Goal: Task Accomplishment & Management: Manage account settings

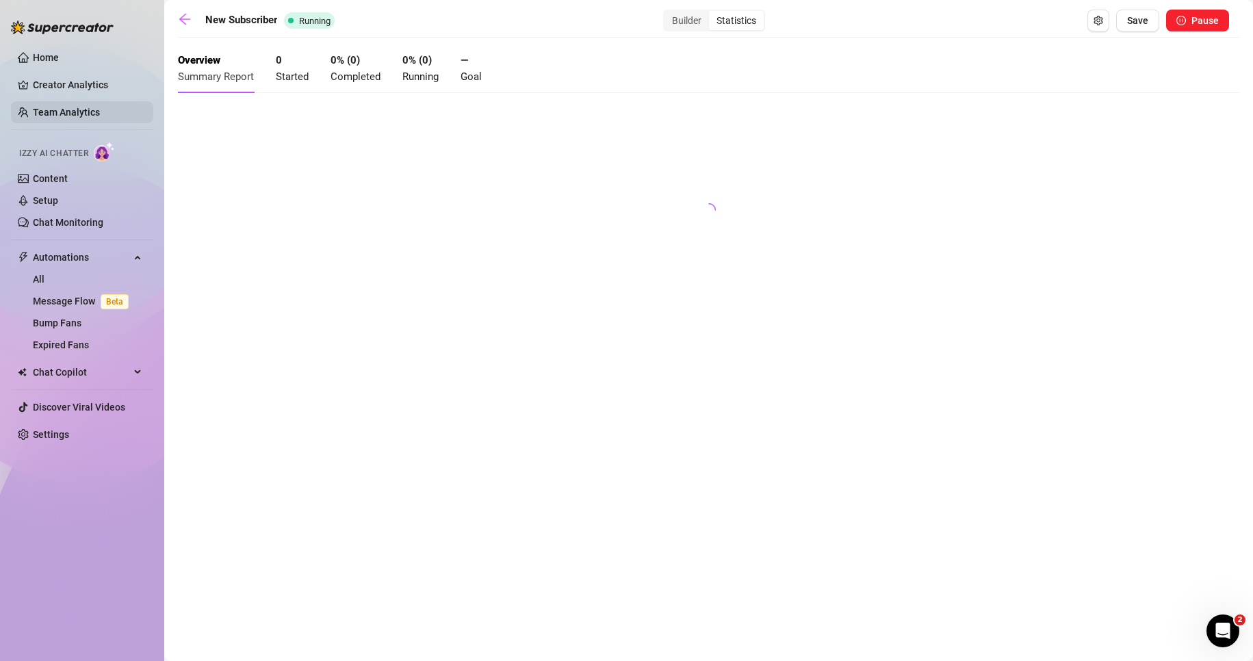
click at [62, 107] on link "Team Analytics" at bounding box center [66, 112] width 67 height 11
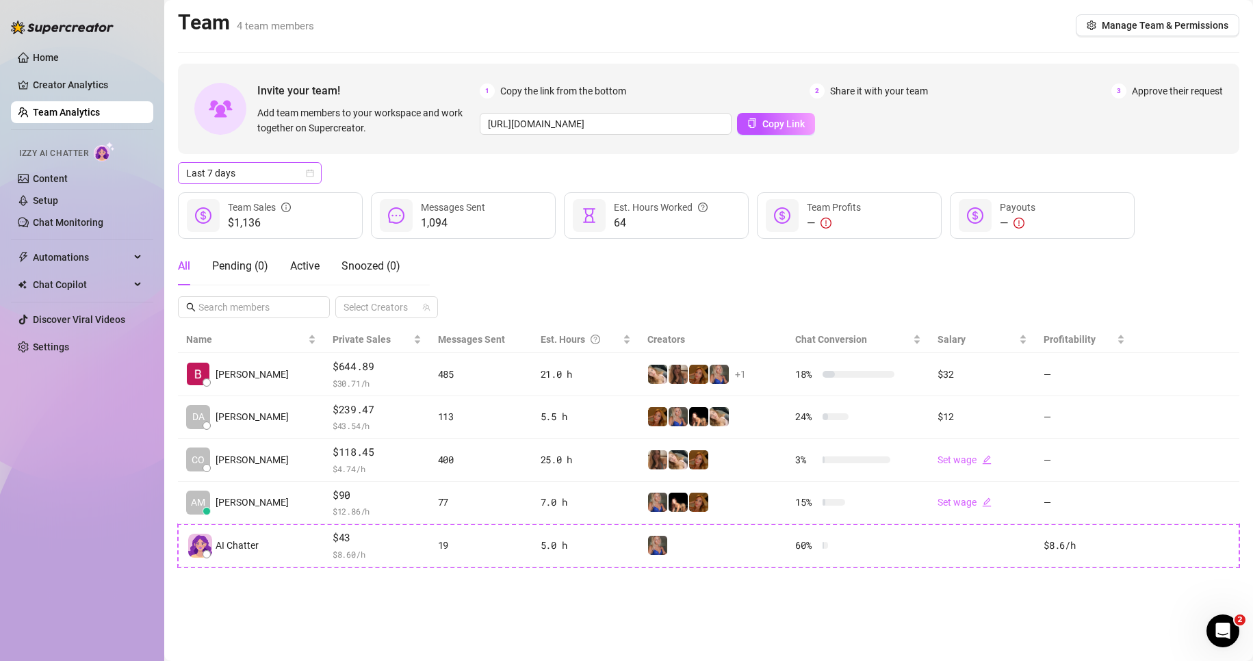
click at [251, 177] on span "Last 7 days" at bounding box center [249, 173] width 127 height 21
click at [242, 249] on div "Last 30 days" at bounding box center [250, 244] width 122 height 15
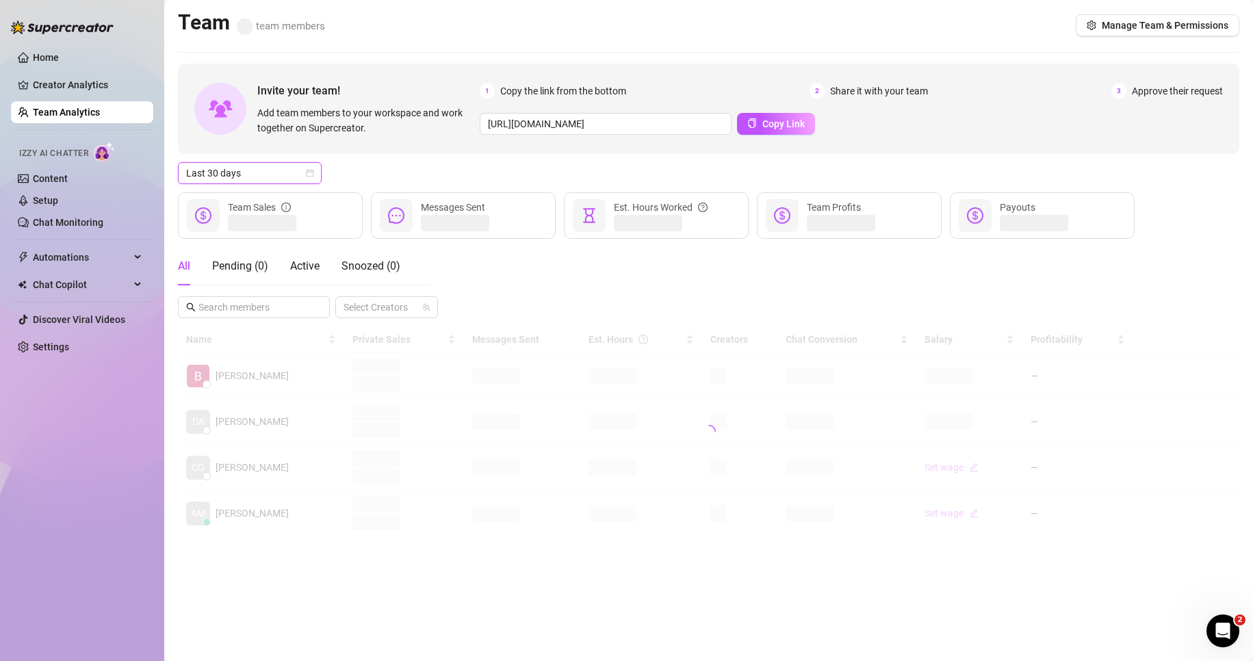
click at [371, 178] on div "Last 30 days Last 30 days" at bounding box center [709, 173] width 1062 height 22
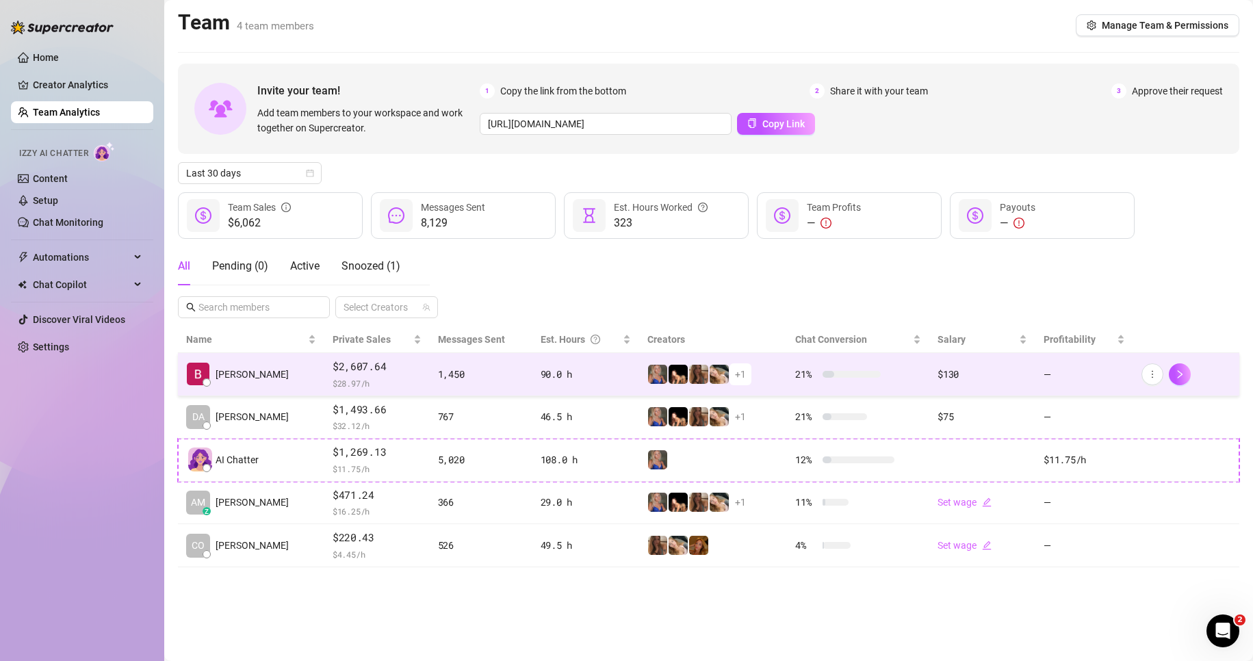
click at [958, 372] on div "$130" at bounding box center [983, 374] width 90 height 15
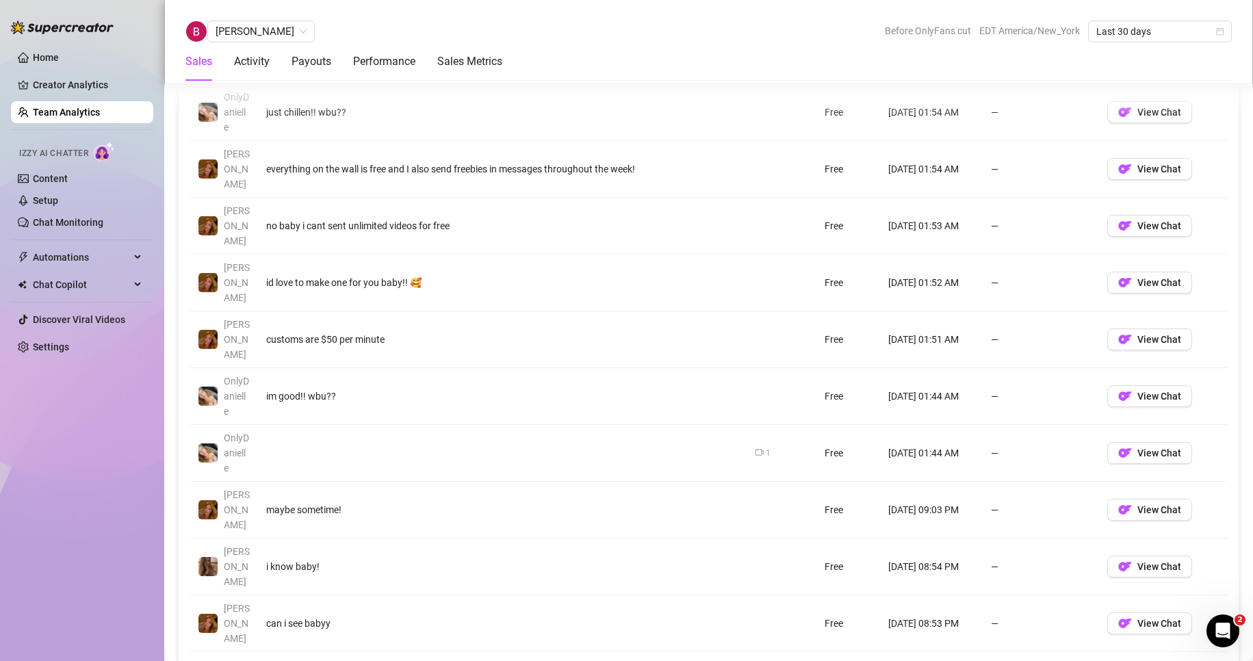
scroll to position [1516, 0]
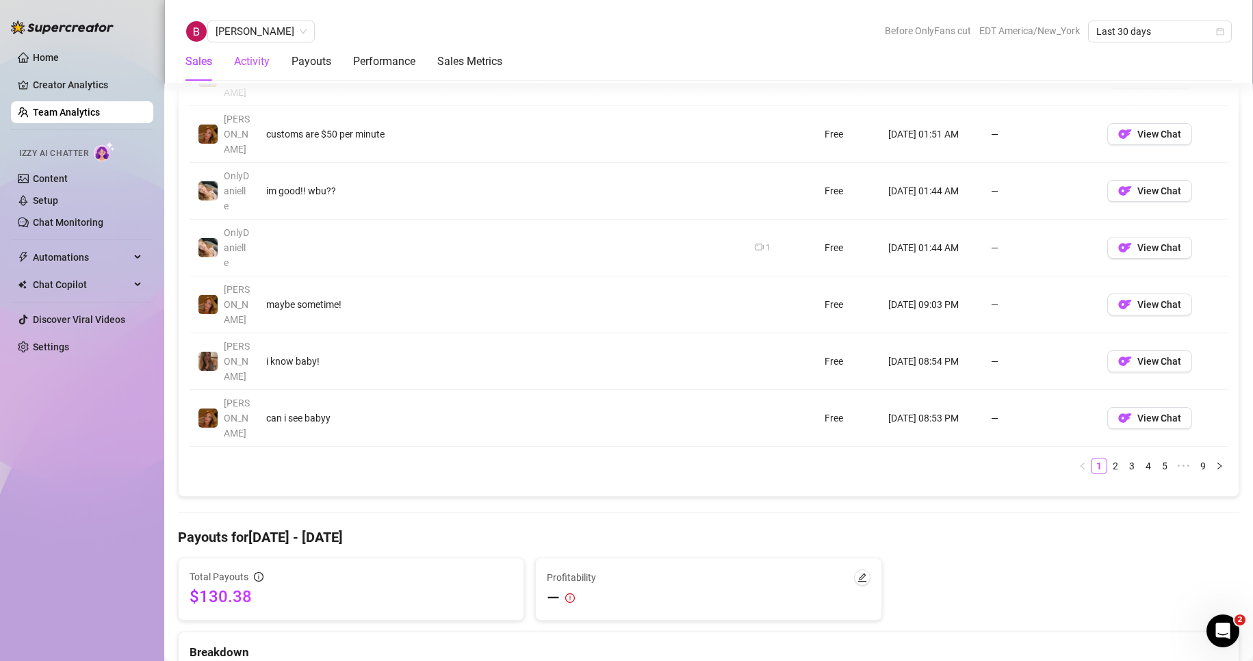
click at [264, 66] on div "Activity" at bounding box center [252, 61] width 36 height 16
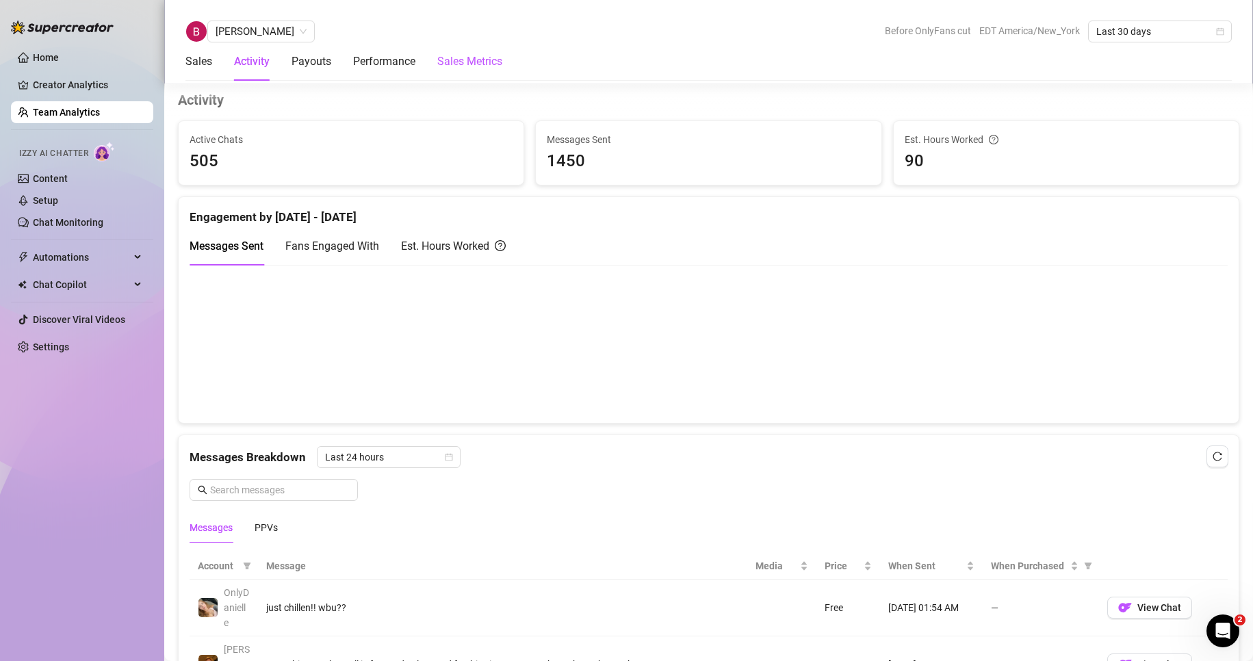
click at [446, 61] on Metrics "Sales Metrics" at bounding box center [469, 61] width 65 height 16
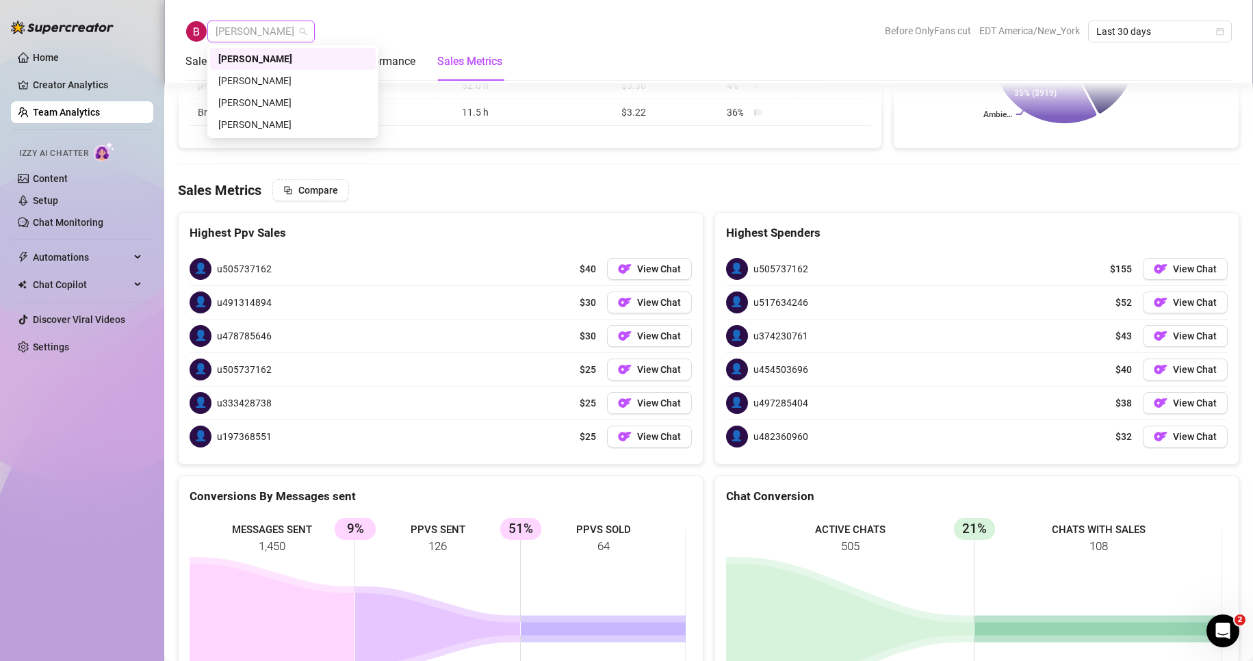
click at [238, 27] on span "[PERSON_NAME]" at bounding box center [261, 31] width 91 height 21
click at [253, 79] on div "Davis Straiton" at bounding box center [292, 80] width 149 height 15
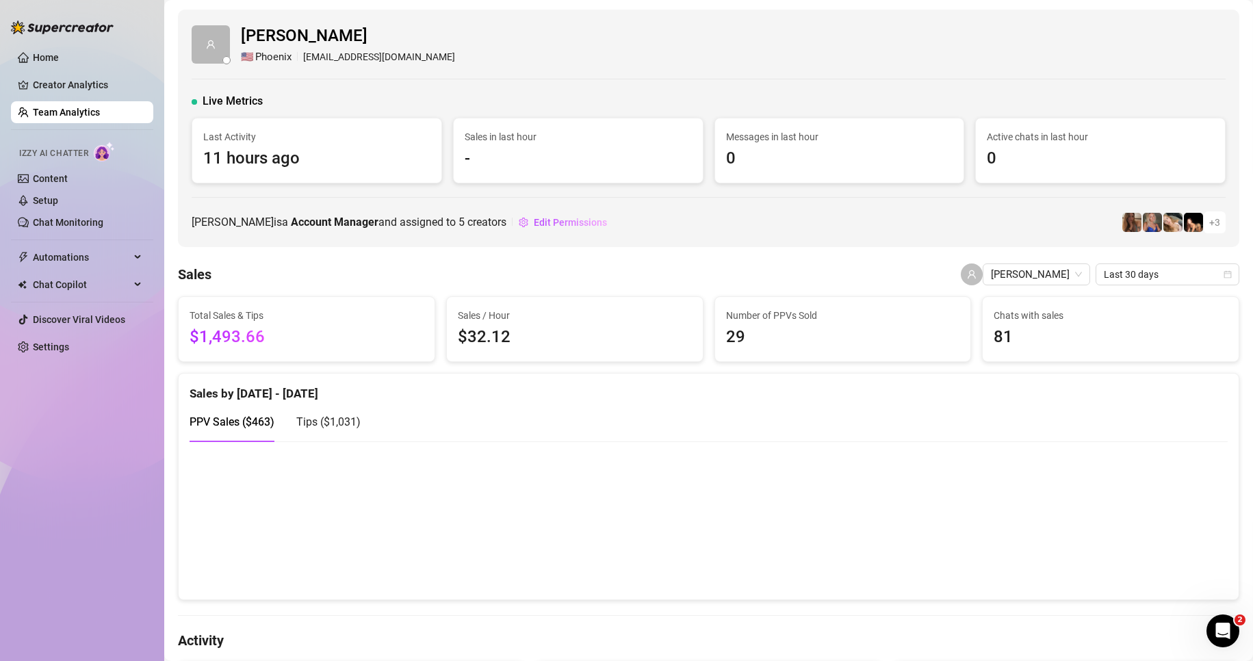
drag, startPoint x: 68, startPoint y: 117, endPoint x: 73, endPoint y: 103, distance: 14.5
click at [68, 117] on link "Team Analytics" at bounding box center [66, 112] width 67 height 11
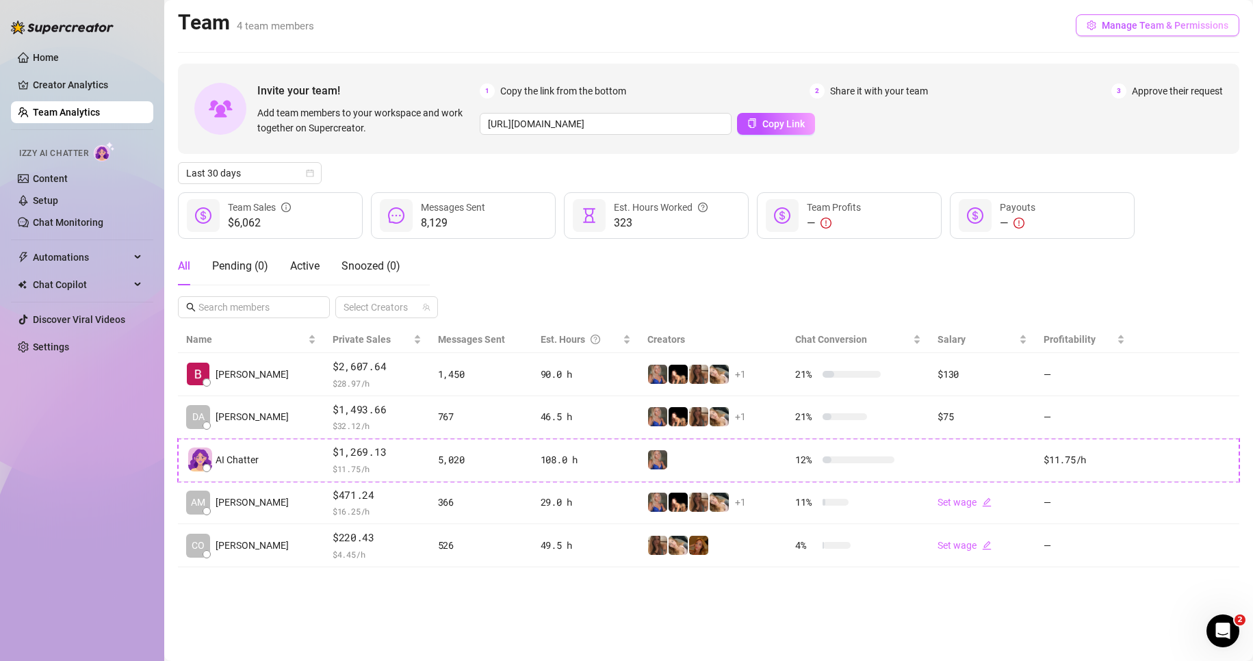
click at [1150, 34] on button "Manage Team & Permissions" at bounding box center [1158, 25] width 164 height 22
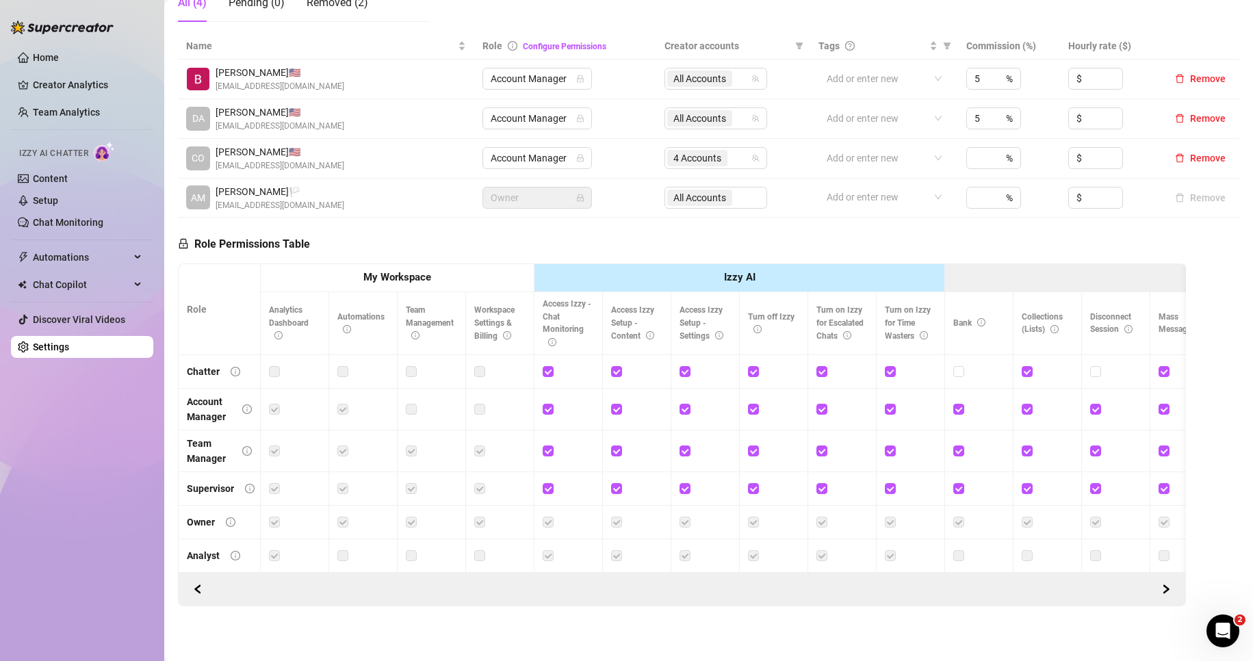
scroll to position [68, 0]
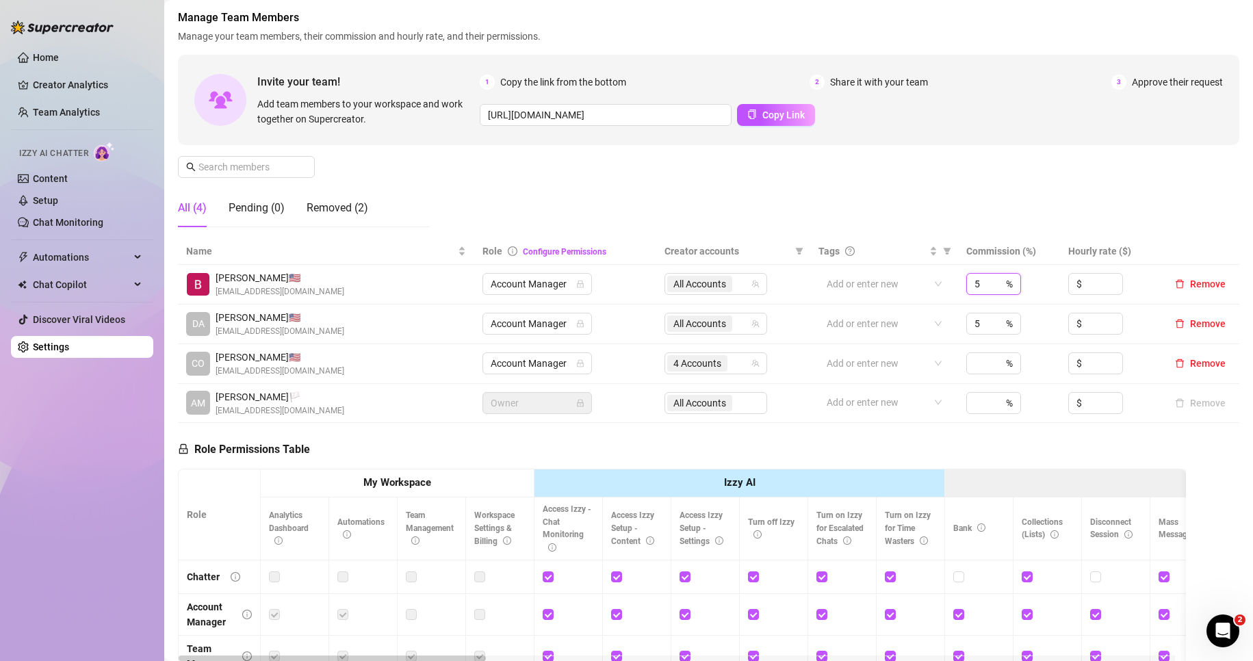
drag, startPoint x: 970, startPoint y: 287, endPoint x: 945, endPoint y: 288, distance: 24.7
click at [945, 288] on tr "Ryan 🇺🇸 burn146853@gmail.com Account Manager All Accounts Add or enter new 5 % …" at bounding box center [709, 285] width 1062 height 40
type input "2.5"
click at [945, 323] on tr "DA Davis S. 🇺🇸 davisstraiton7@gmail.com Account Manager All Accounts Add or ent…" at bounding box center [709, 325] width 1062 height 40
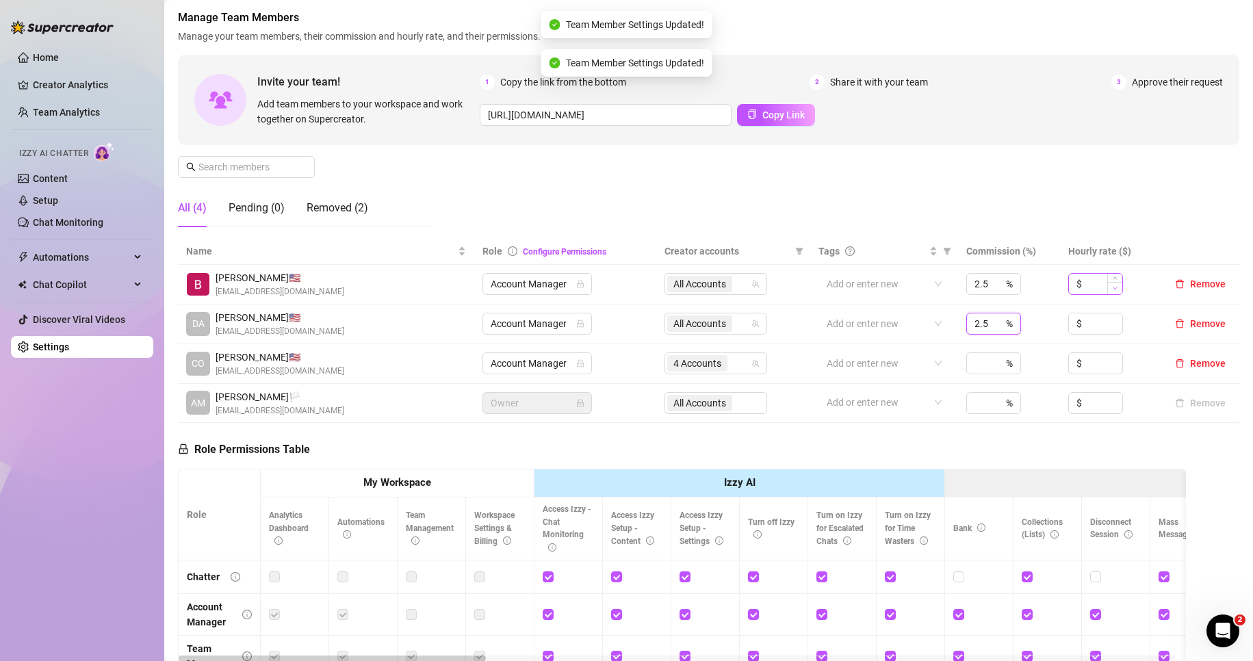
type input "2.5"
click at [1108, 294] on span "Decrease Value" at bounding box center [1115, 288] width 15 height 12
drag, startPoint x: 1090, startPoint y: 287, endPoint x: 1063, endPoint y: 287, distance: 26.7
click at [1069, 287] on div "$ -1" at bounding box center [1096, 284] width 55 height 22
type input "10"
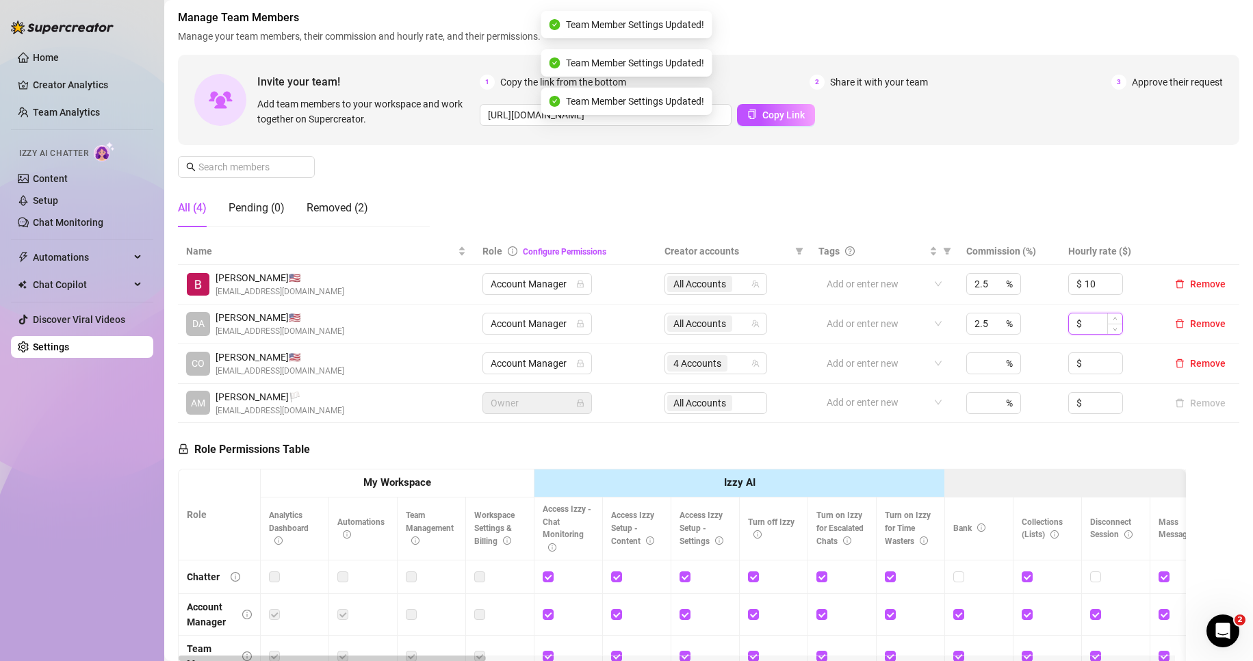
click at [1085, 321] on input at bounding box center [1104, 324] width 38 height 21
type input "10"
click at [846, 189] on div "Manage Team Members Manage your team members, their commission and hourly rate,…" at bounding box center [709, 124] width 1062 height 229
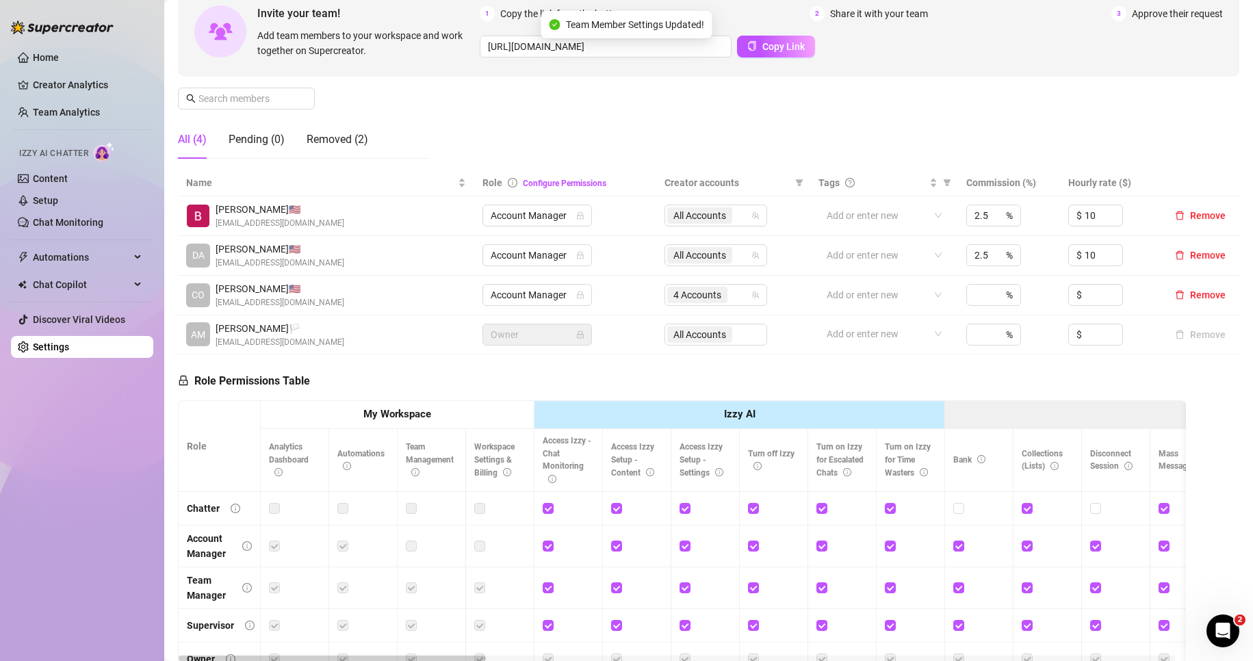
scroll to position [0, 0]
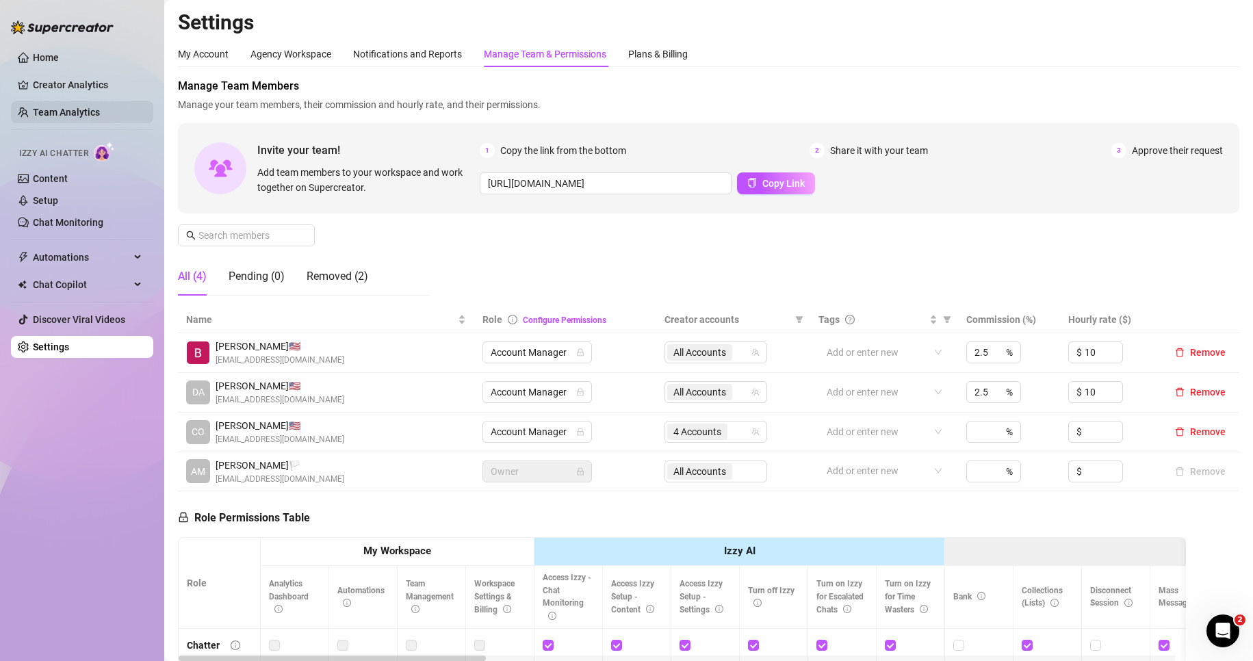
click at [79, 107] on link "Team Analytics" at bounding box center [66, 112] width 67 height 11
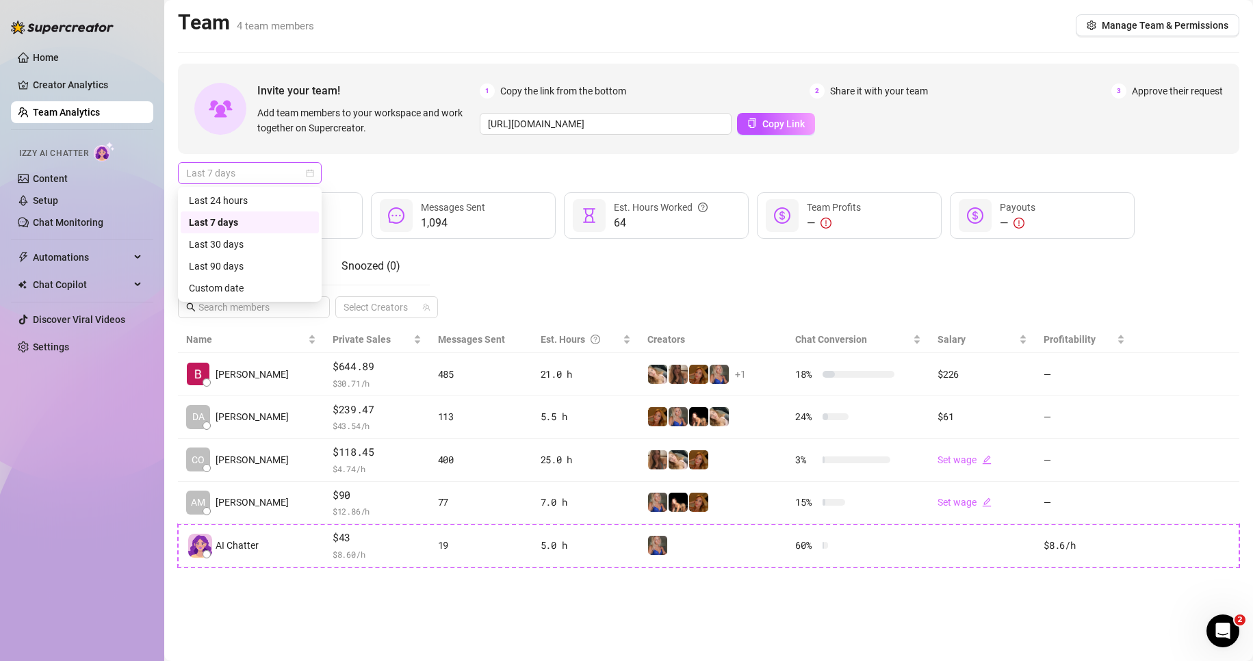
click at [238, 167] on span "Last 7 days" at bounding box center [249, 173] width 127 height 21
click at [243, 196] on div "Last 24 hours" at bounding box center [250, 200] width 122 height 15
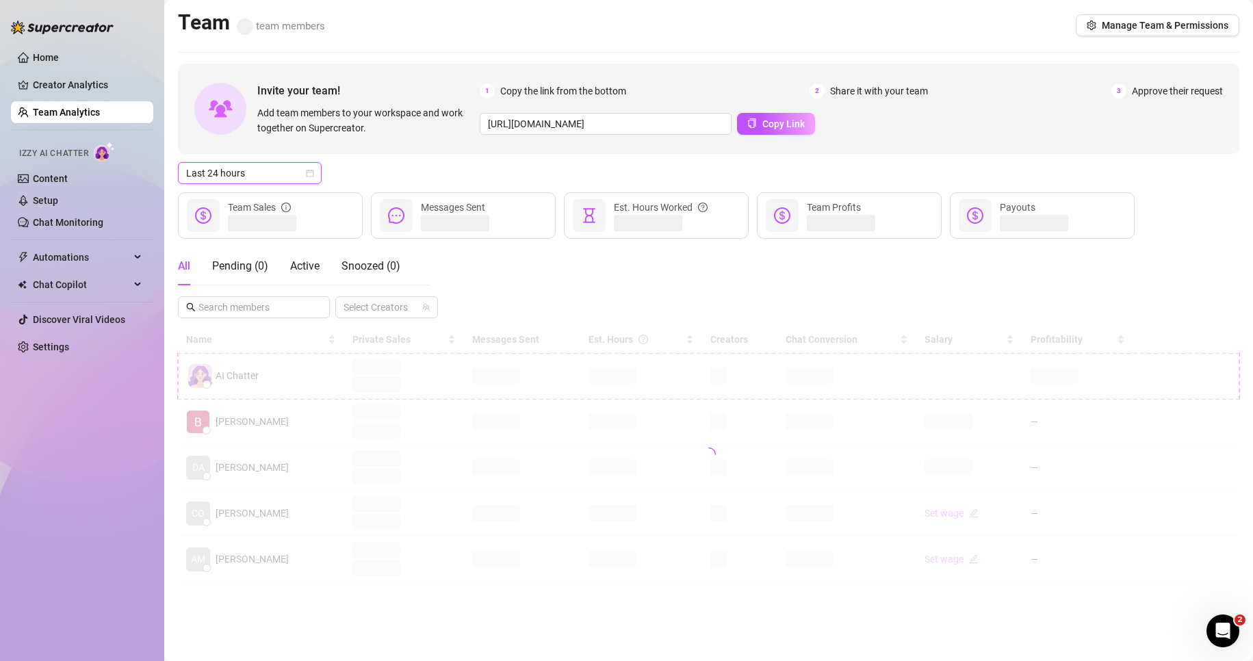
click at [617, 270] on div "All Pending ( 0 ) Active Snoozed ( 0 ) Select Creators" at bounding box center [709, 282] width 1062 height 71
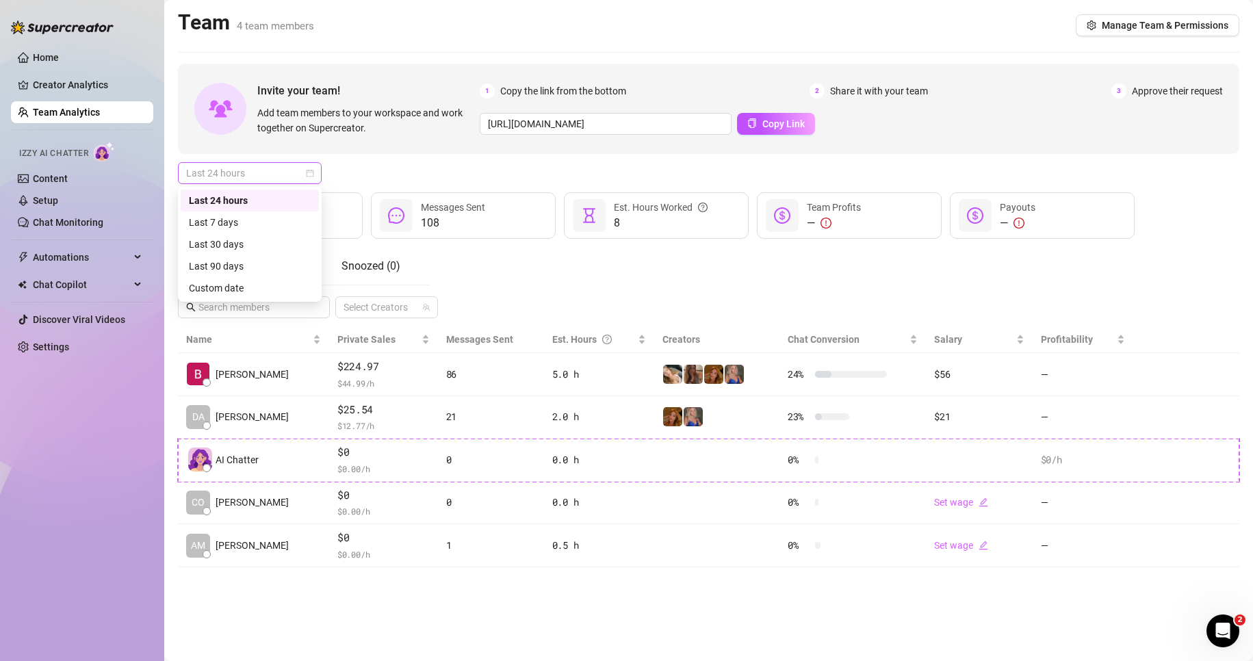
click at [264, 176] on span "Last 24 hours" at bounding box center [249, 173] width 127 height 21
click at [234, 239] on div "Last 30 days" at bounding box center [250, 244] width 122 height 15
